Goal: Information Seeking & Learning: Learn about a topic

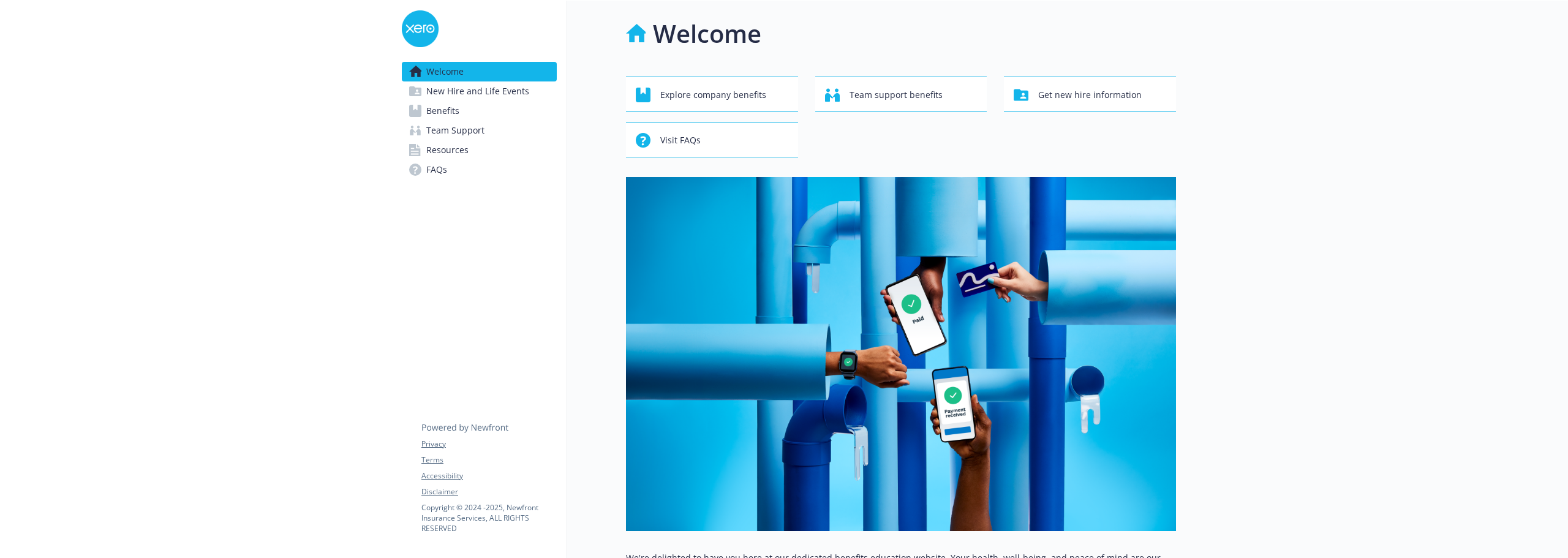
click at [449, 109] on span "Benefits" at bounding box center [443, 111] width 33 height 20
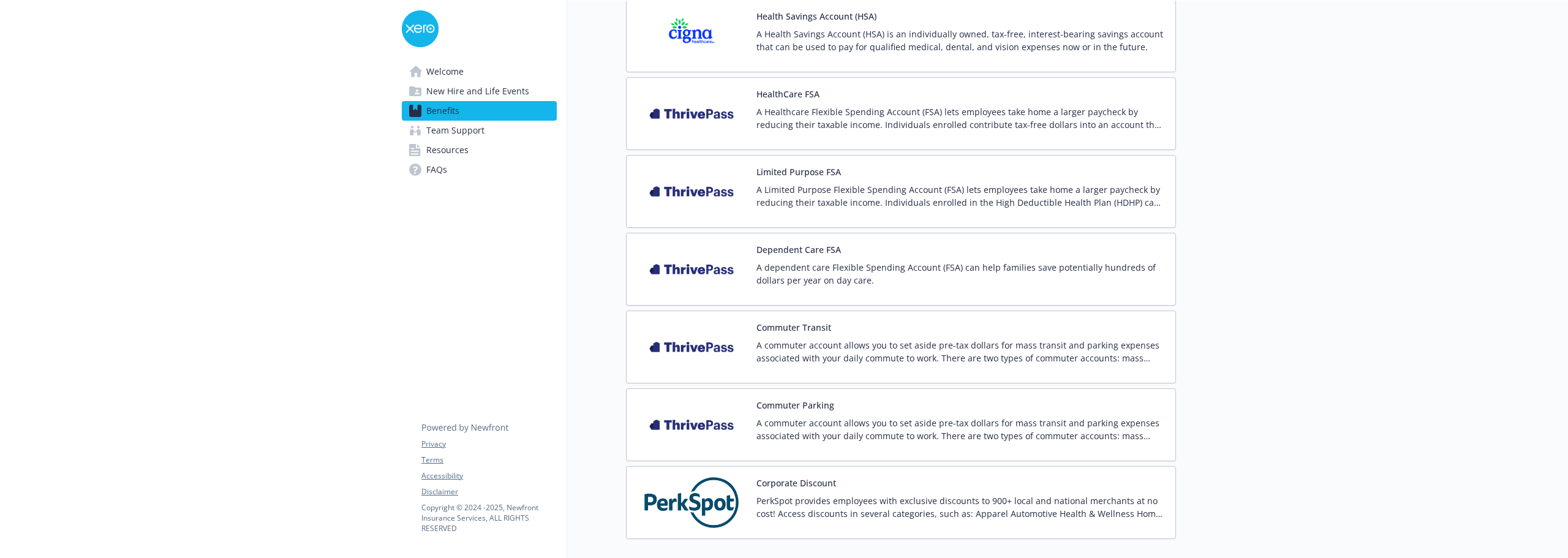
scroll to position [1348, 0]
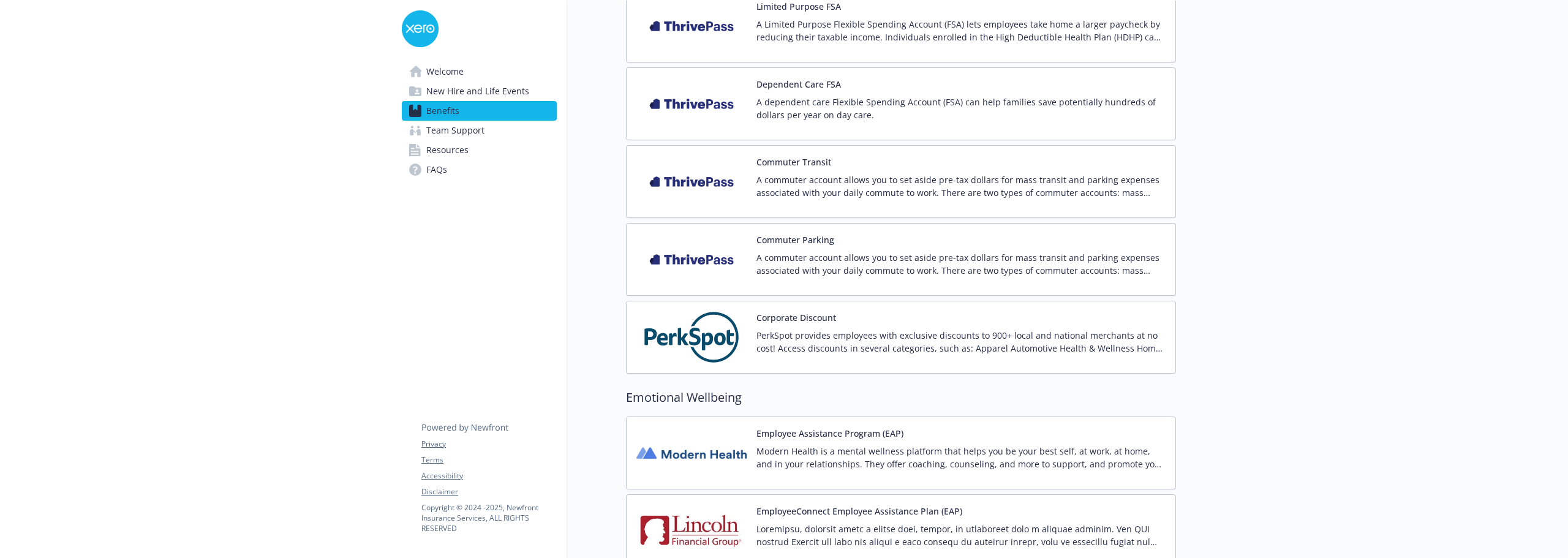
click at [810, 173] on div "Commuter Transit A commuter account allows you to set aside pre-tax dollars for…" at bounding box center [961, 181] width 409 height 52
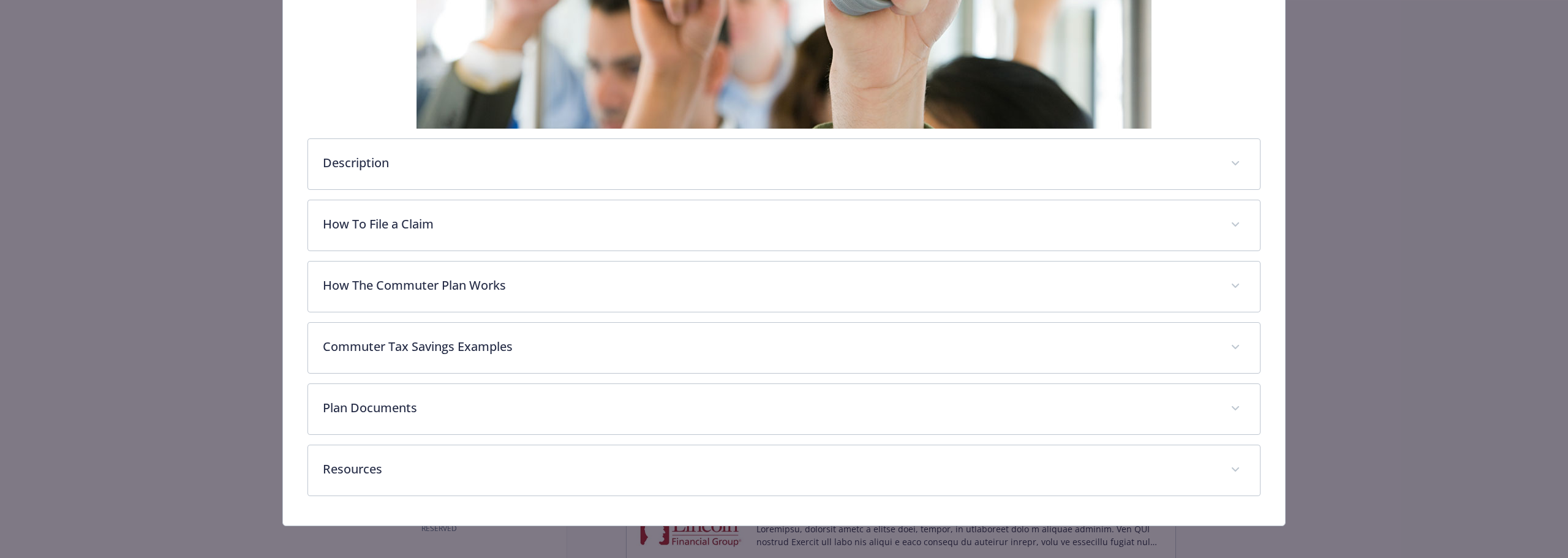
scroll to position [392, 0]
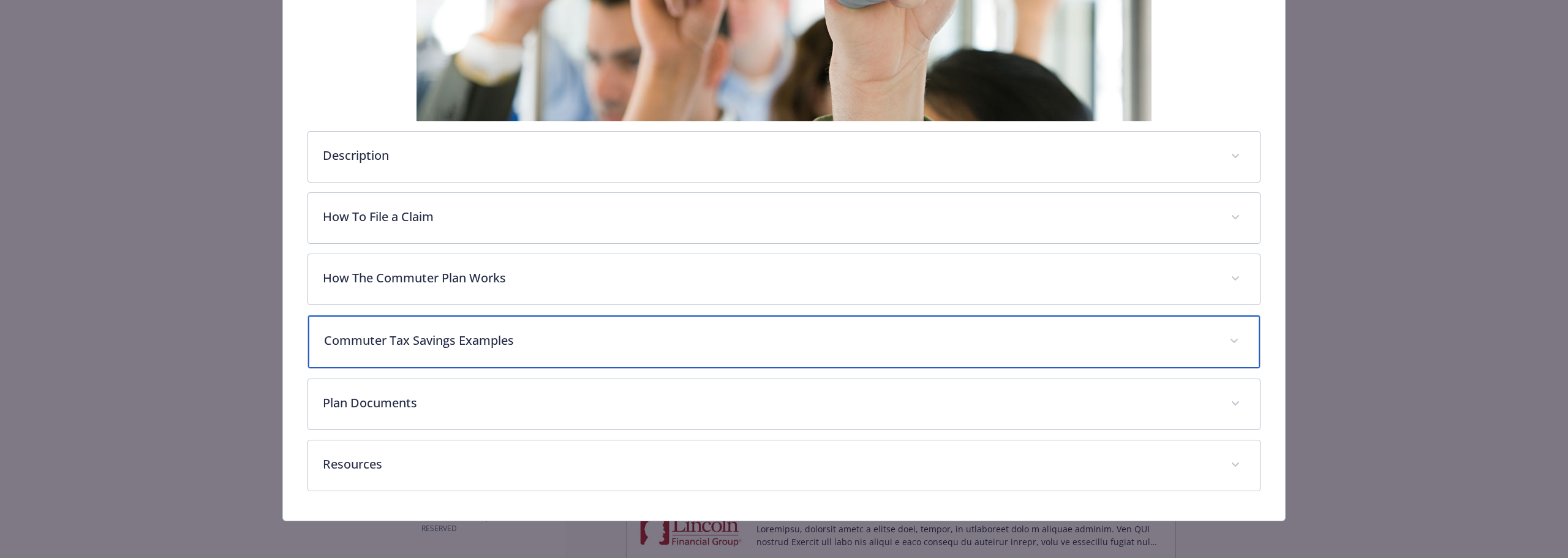
click at [514, 342] on p "Commuter Tax Savings Examples" at bounding box center [770, 341] width 891 height 18
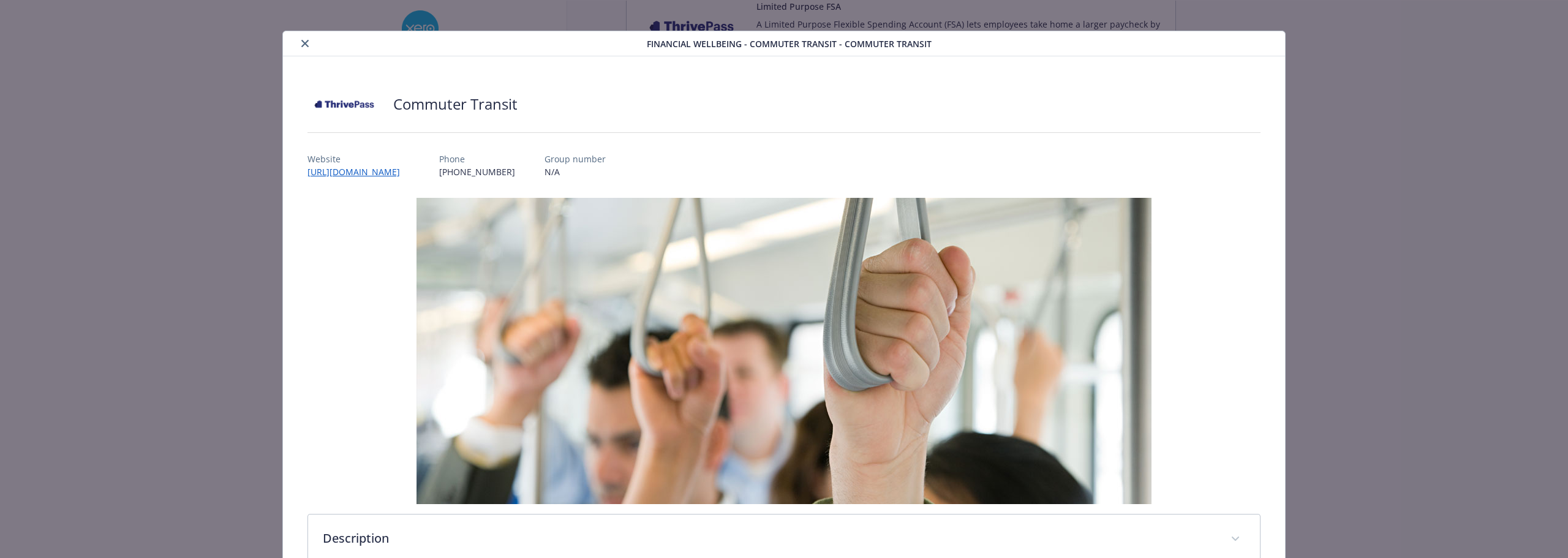
scroll to position [0, 0]
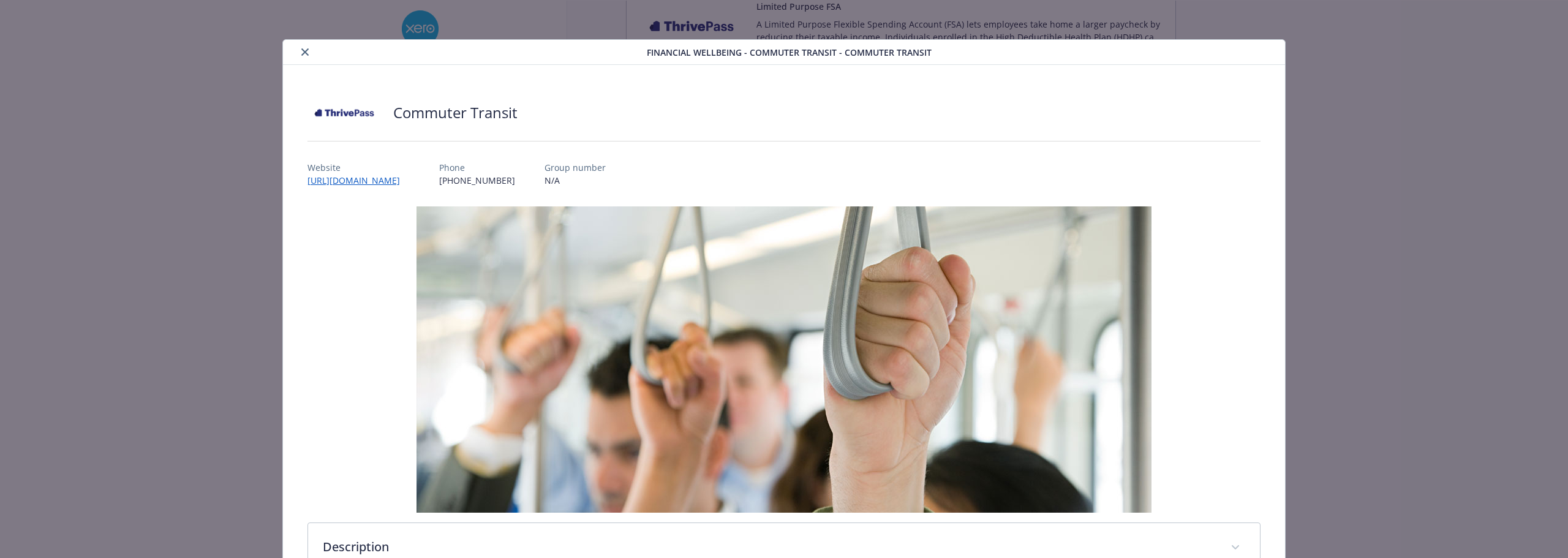
click at [305, 56] on button "close" at bounding box center [305, 52] width 14 height 14
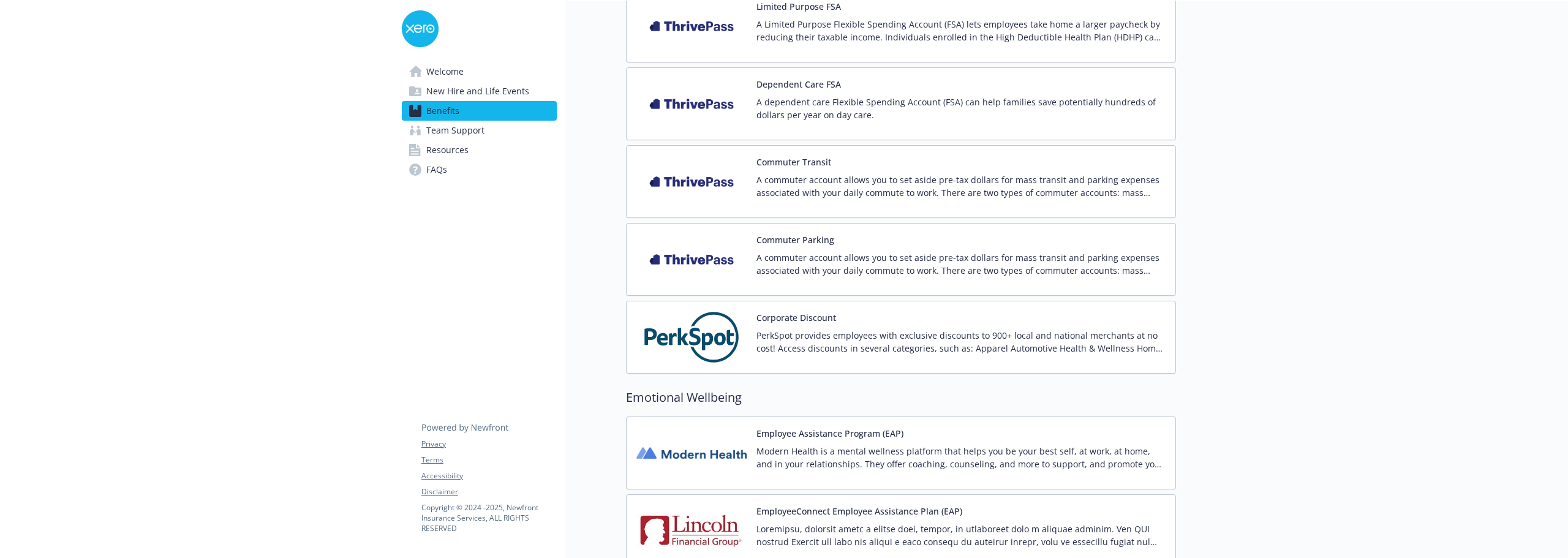
click at [847, 253] on p "A commuter account allows you to set aside pre-tax dollars for mass transit and…" at bounding box center [961, 263] width 409 height 26
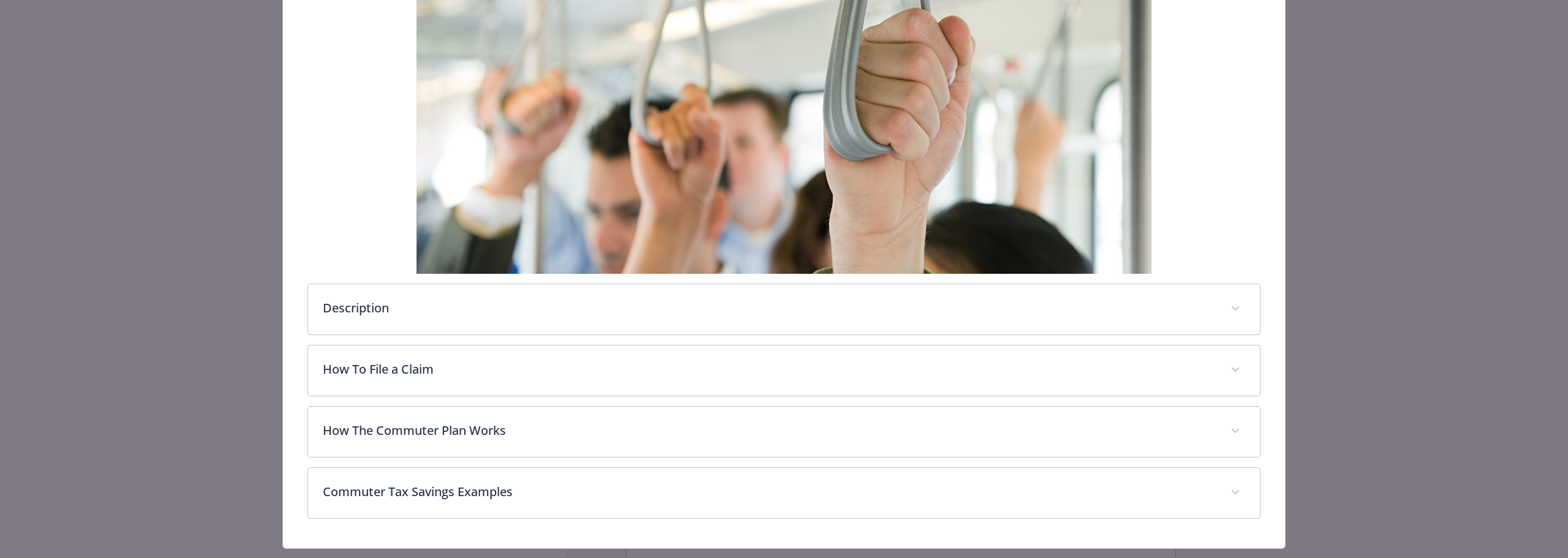
scroll to position [269, 0]
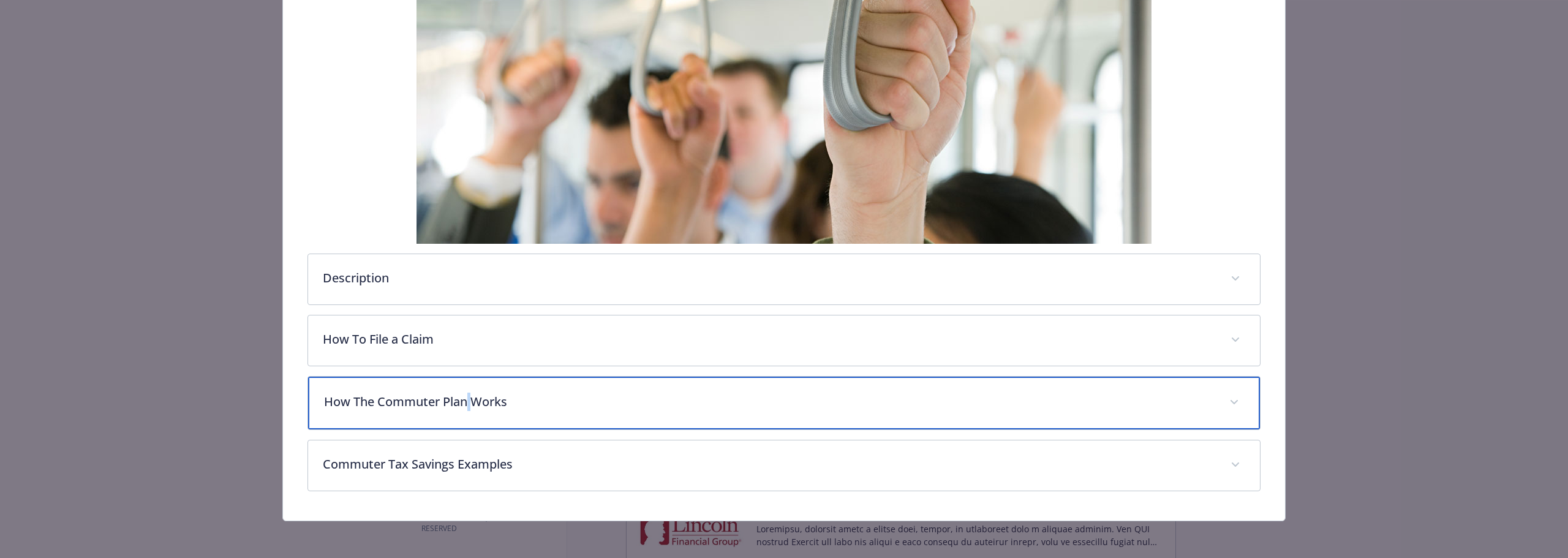
click at [468, 414] on div "How The Commuter Plan Works" at bounding box center [783, 403] width 952 height 52
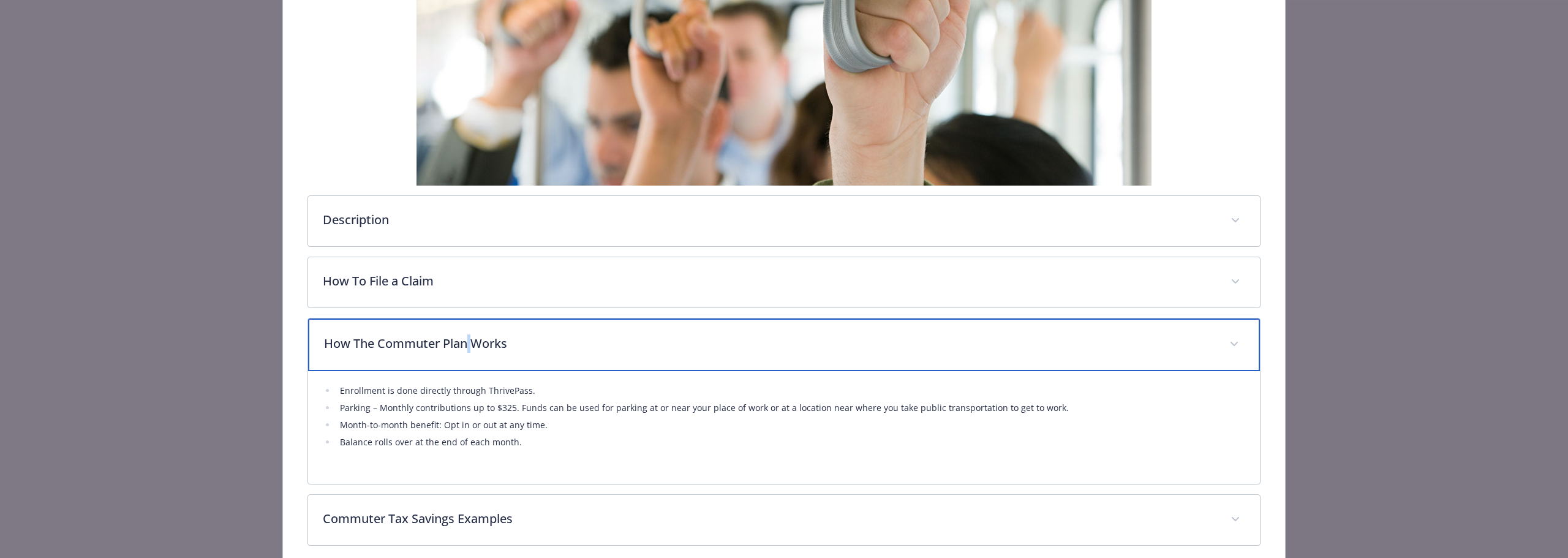
scroll to position [384, 0]
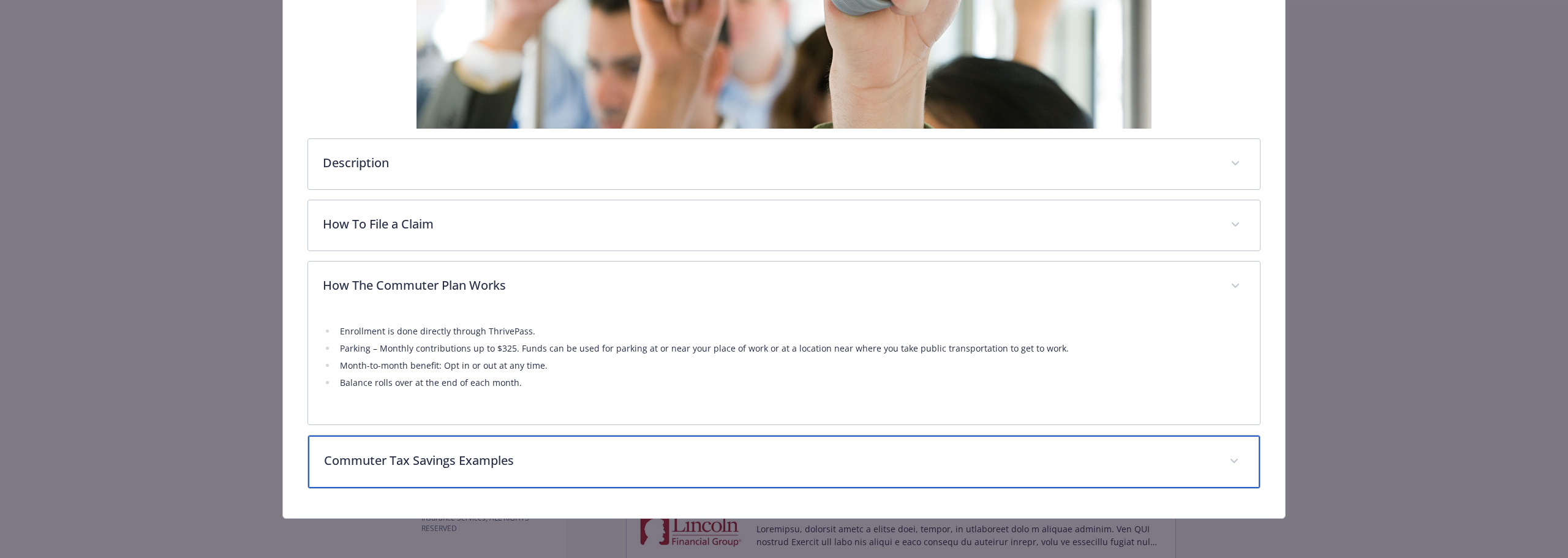
click at [460, 461] on p "Commuter Tax Savings Examples" at bounding box center [770, 460] width 891 height 18
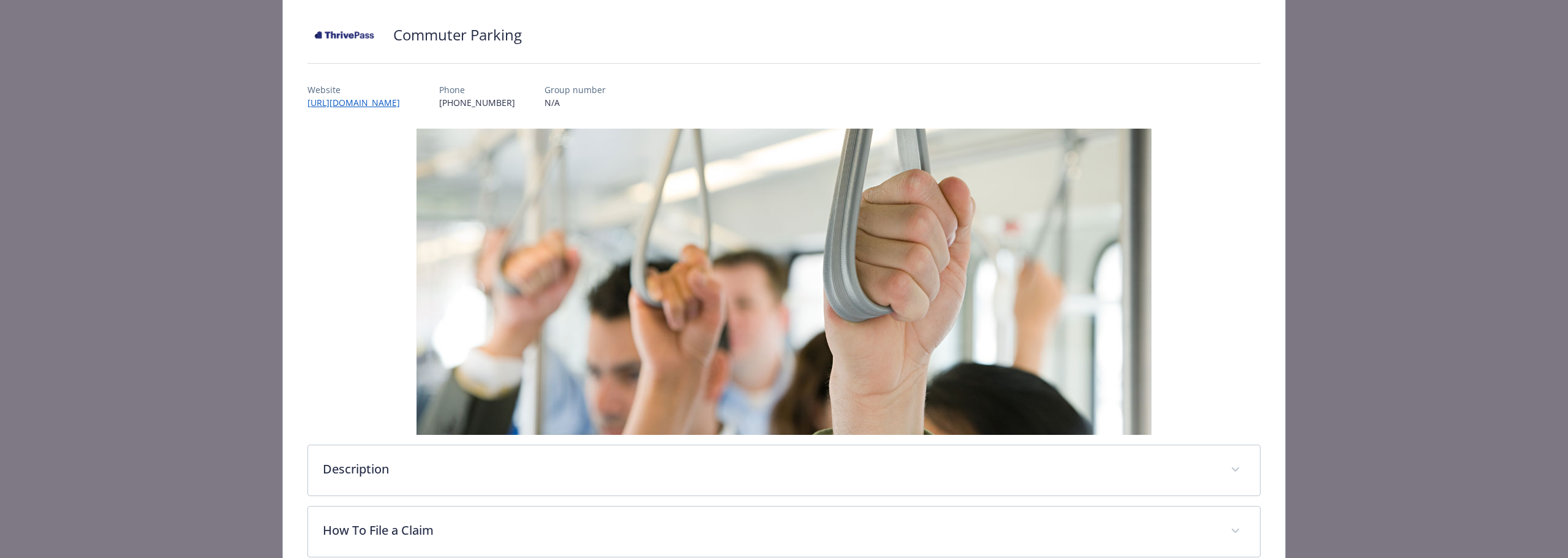
scroll to position [0, 0]
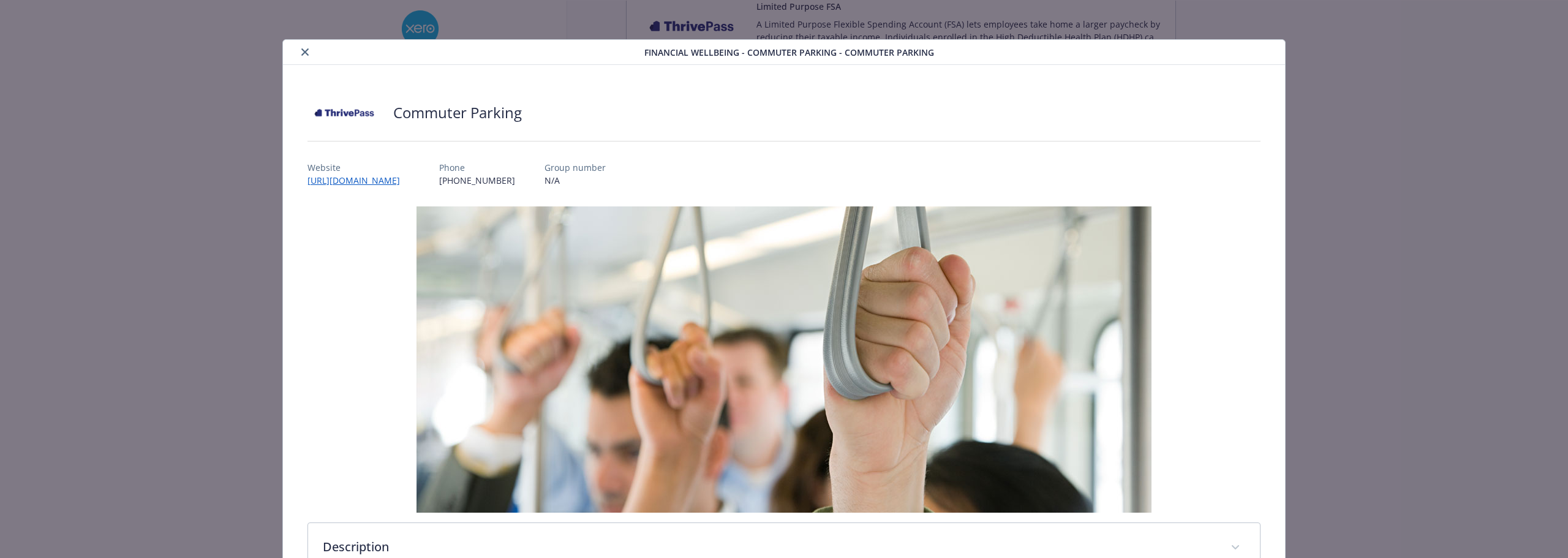
click at [305, 52] on icon "close" at bounding box center [305, 52] width 7 height 7
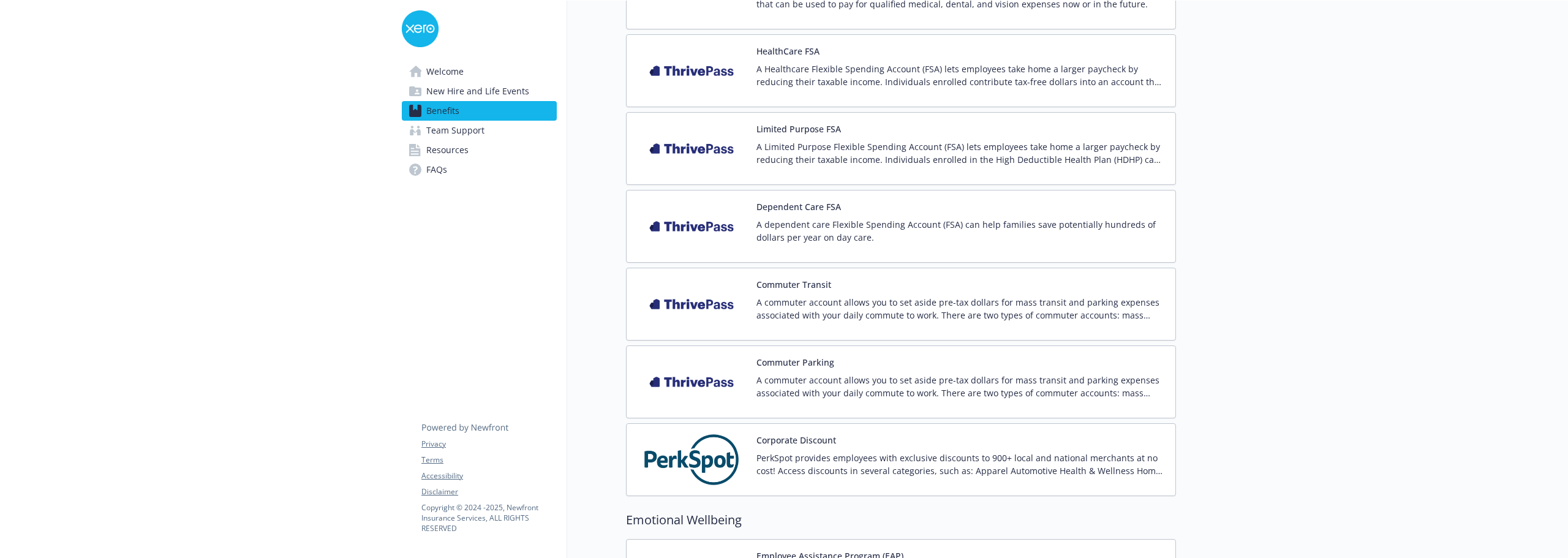
click at [804, 203] on button "Dependent Care FSA" at bounding box center [798, 207] width 84 height 13
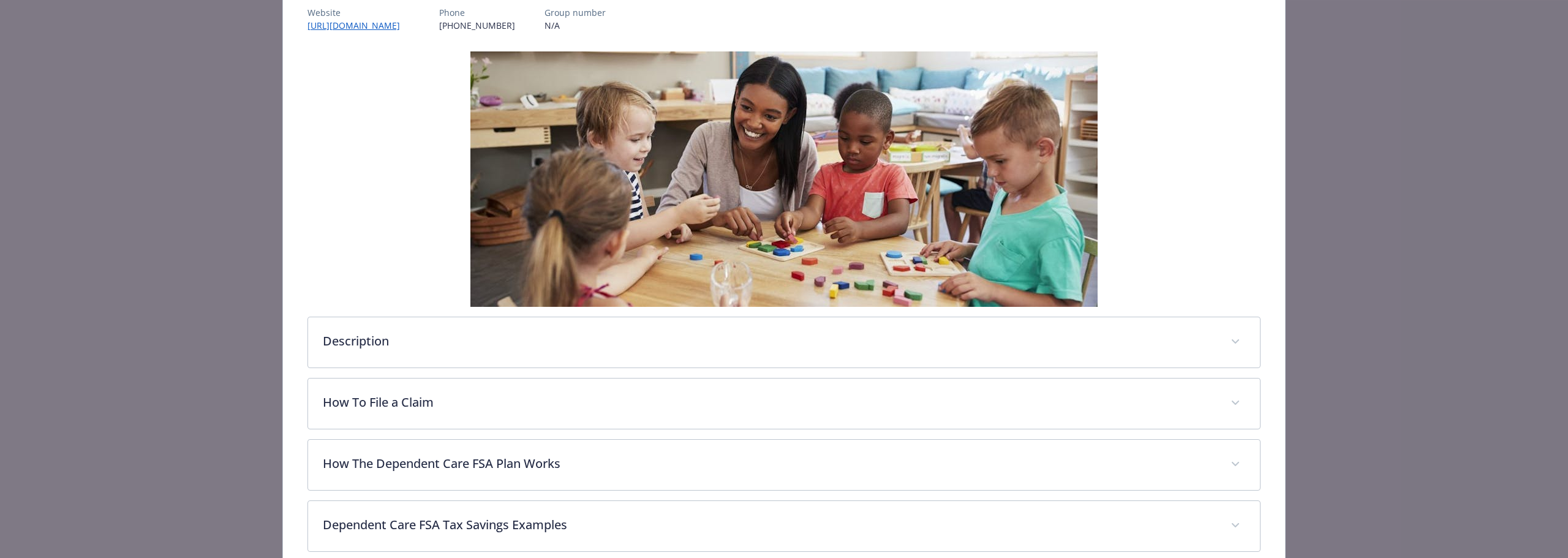
scroll to position [341, 0]
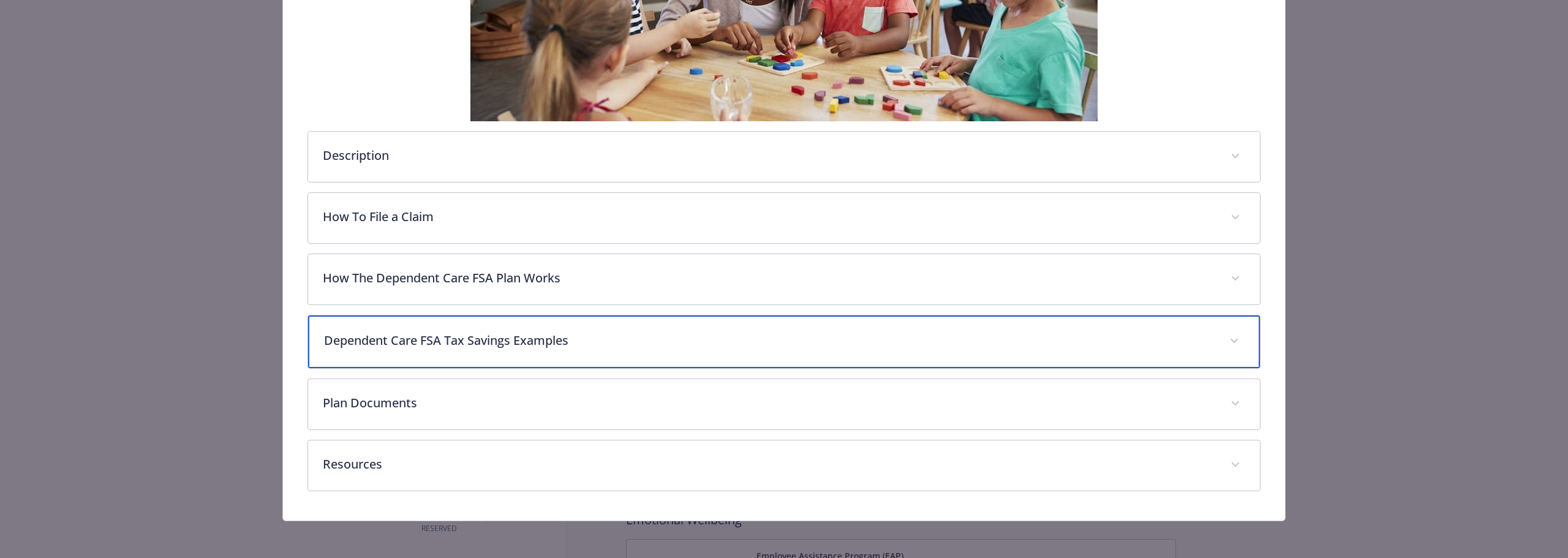
click at [434, 327] on div "Dependent Care FSA Tax Savings Examples" at bounding box center [783, 342] width 952 height 52
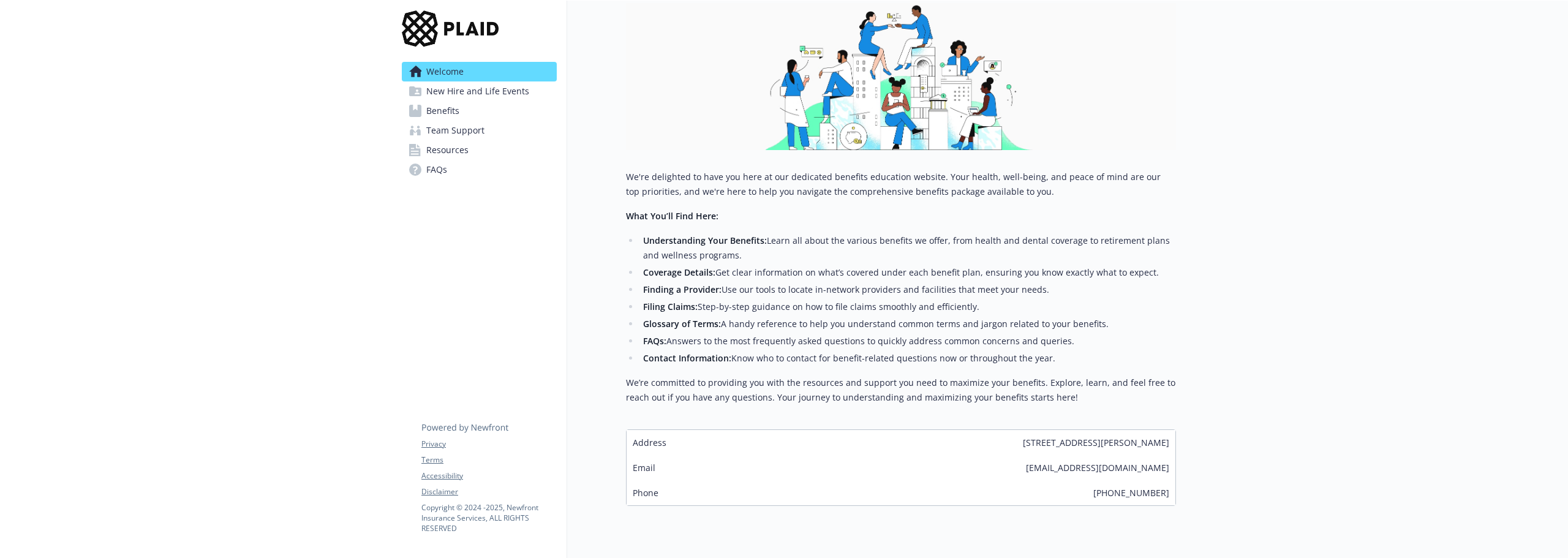
click at [458, 109] on span "Benefits" at bounding box center [443, 111] width 33 height 20
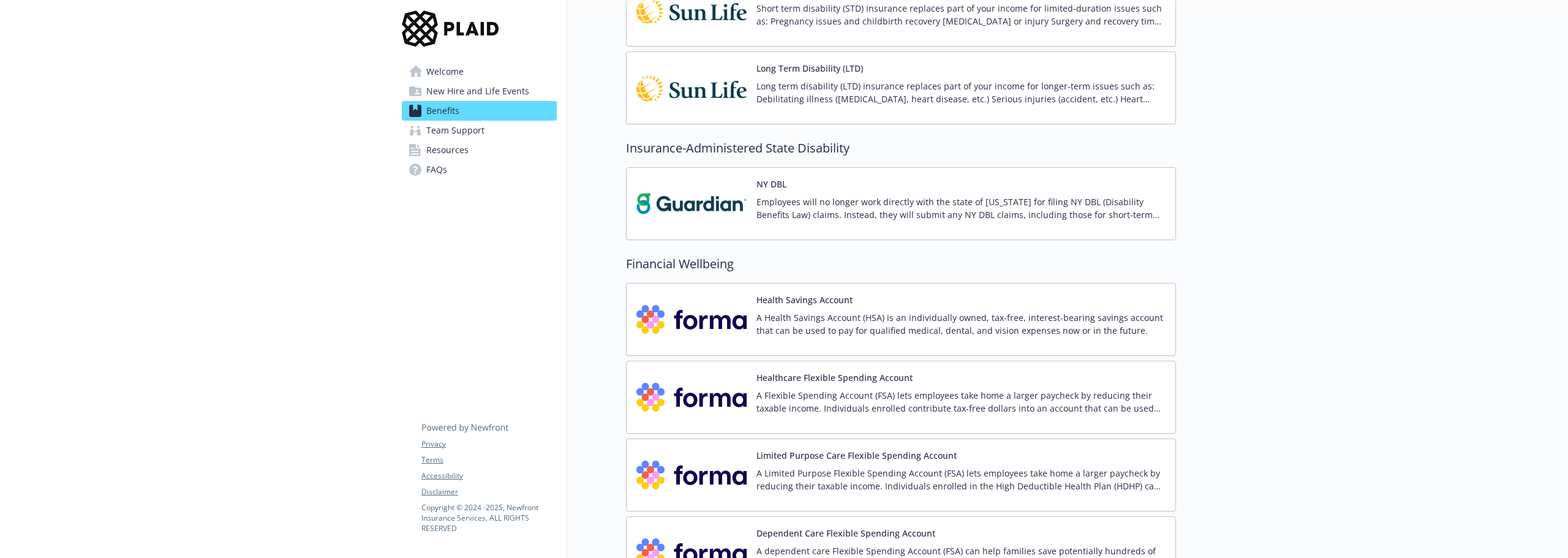
scroll to position [1338, 0]
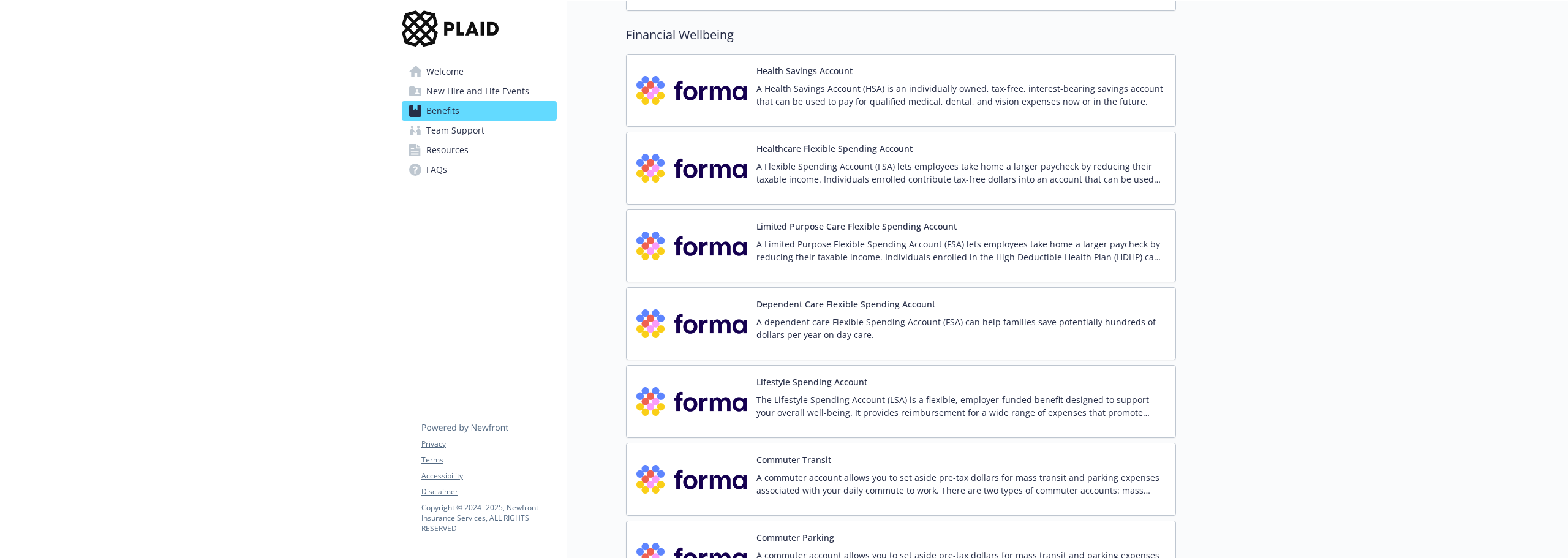
click at [713, 328] on img at bounding box center [692, 324] width 110 height 52
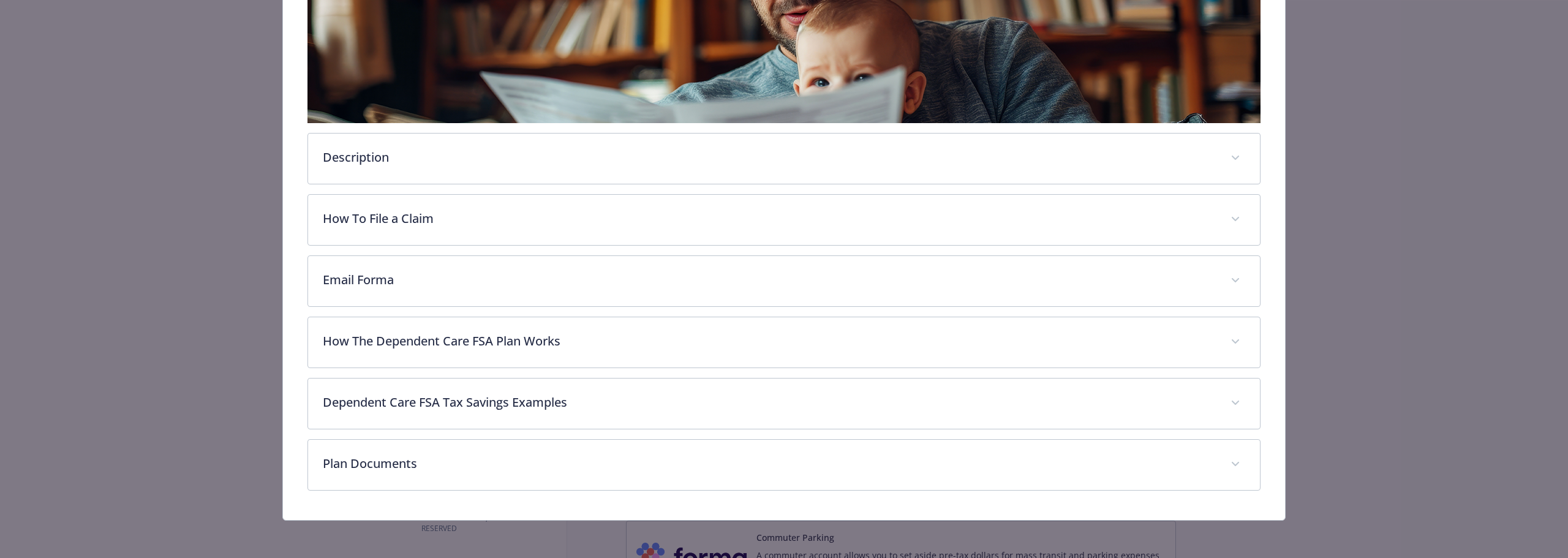
scroll to position [282, 0]
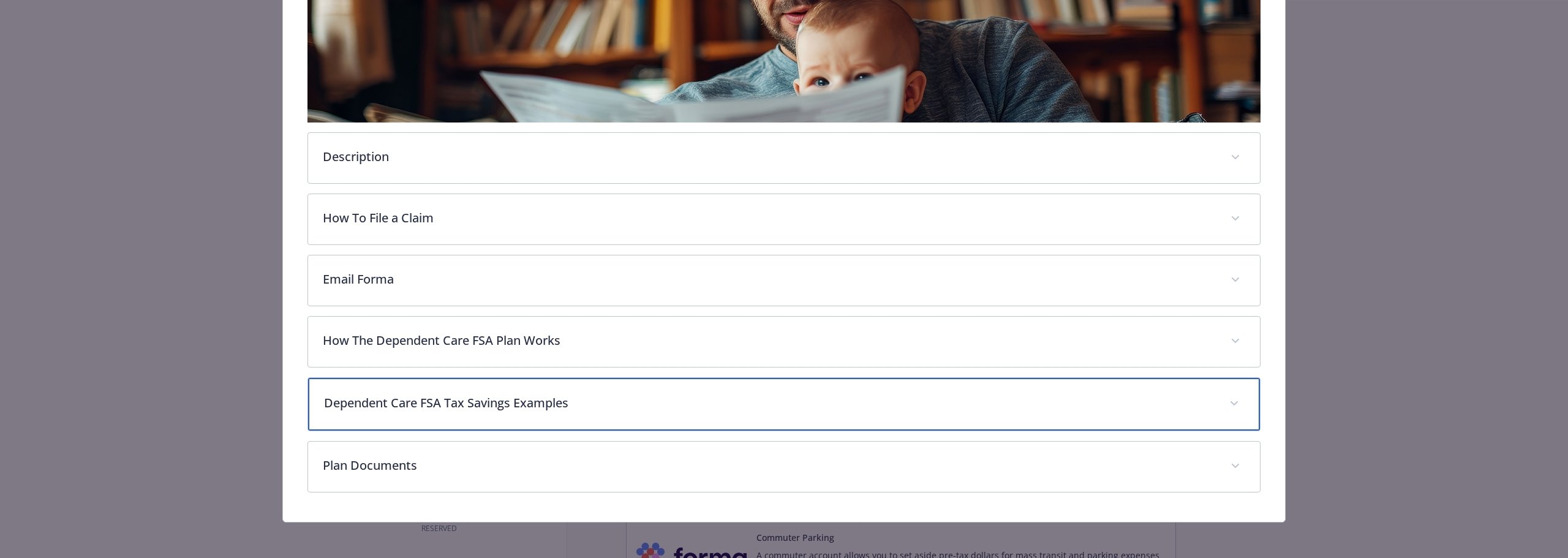
click at [527, 388] on div "Dependent Care FSA Tax Savings Examples" at bounding box center [783, 404] width 952 height 52
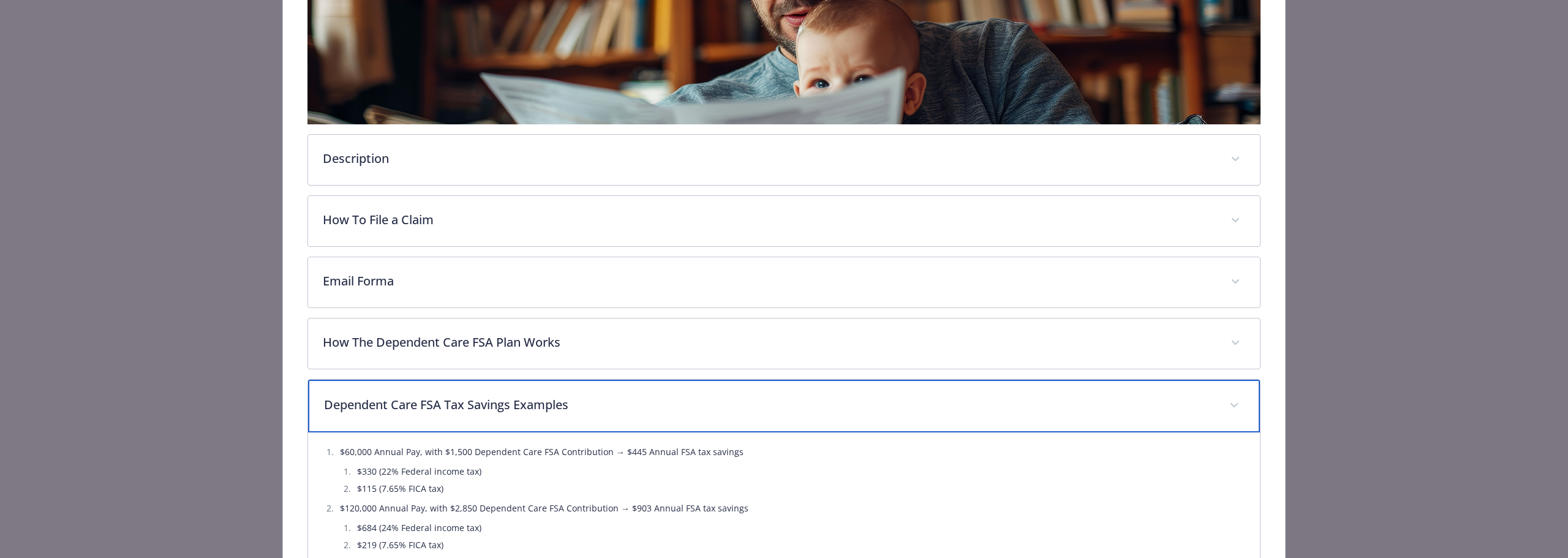
scroll to position [160, 0]
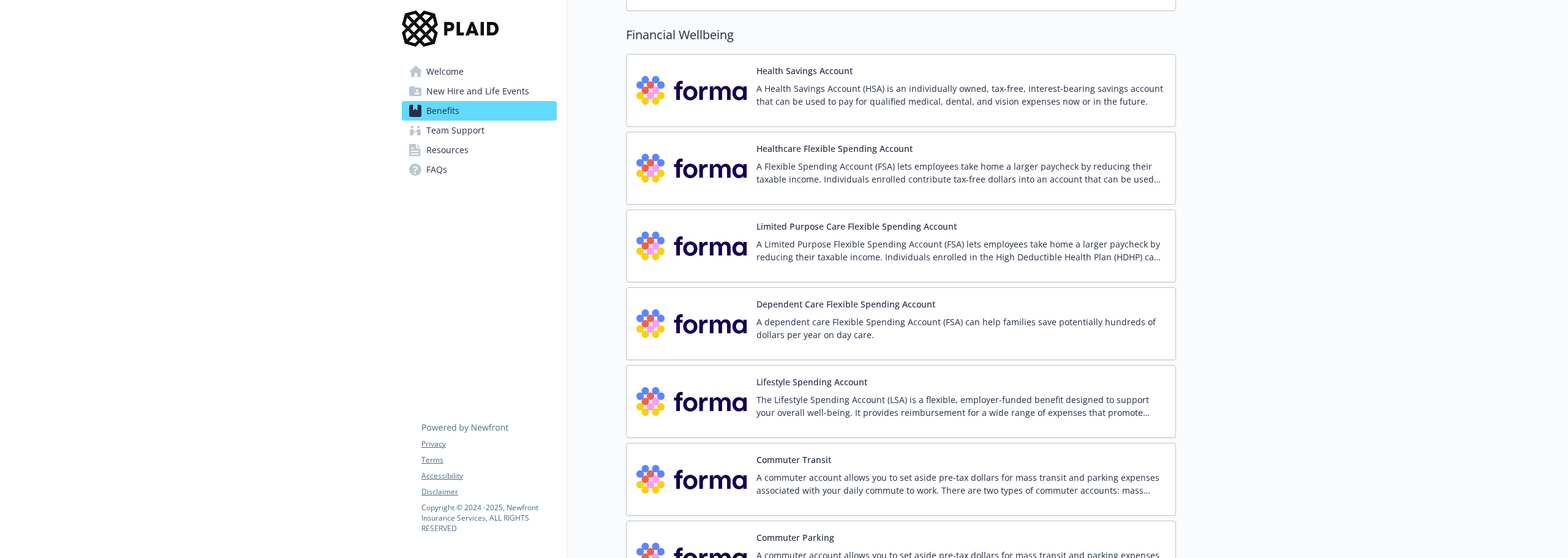
click at [832, 464] on div "Commuter Transit A commuter account allows you to set aside pre-tax dollars for…" at bounding box center [961, 479] width 409 height 52
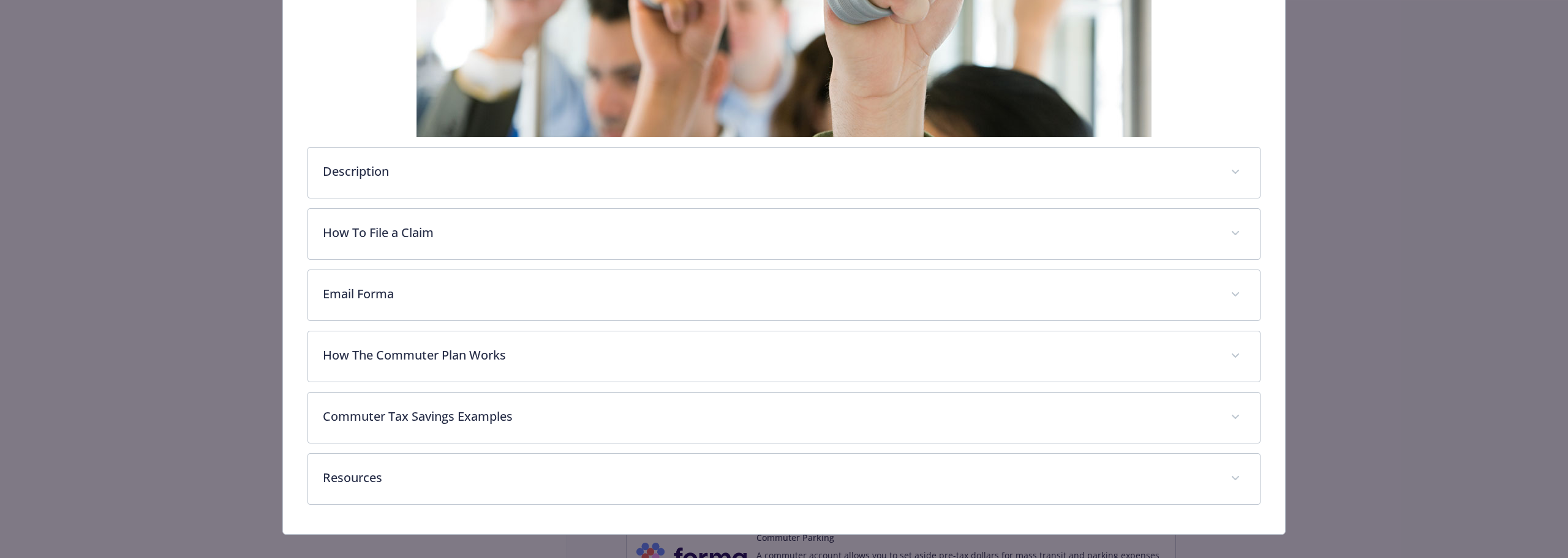
scroll to position [392, 0]
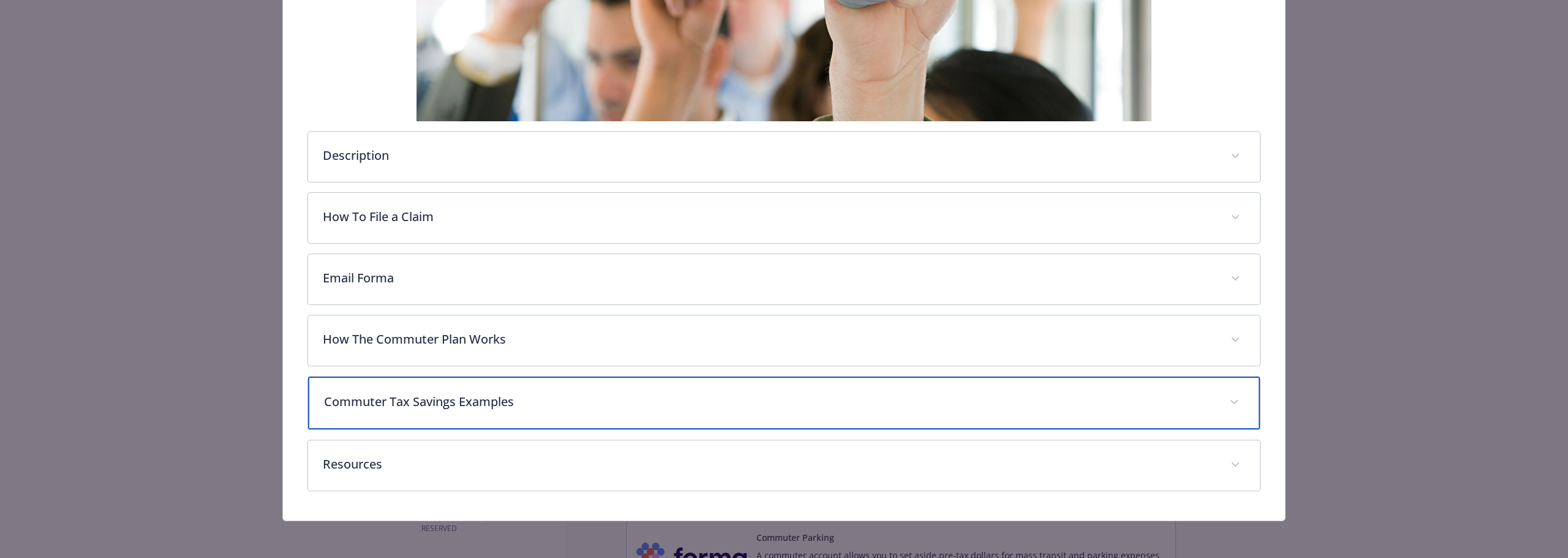
click at [470, 396] on p "Commuter Tax Savings Examples" at bounding box center [770, 402] width 891 height 18
